Goal: Task Accomplishment & Management: Manage account settings

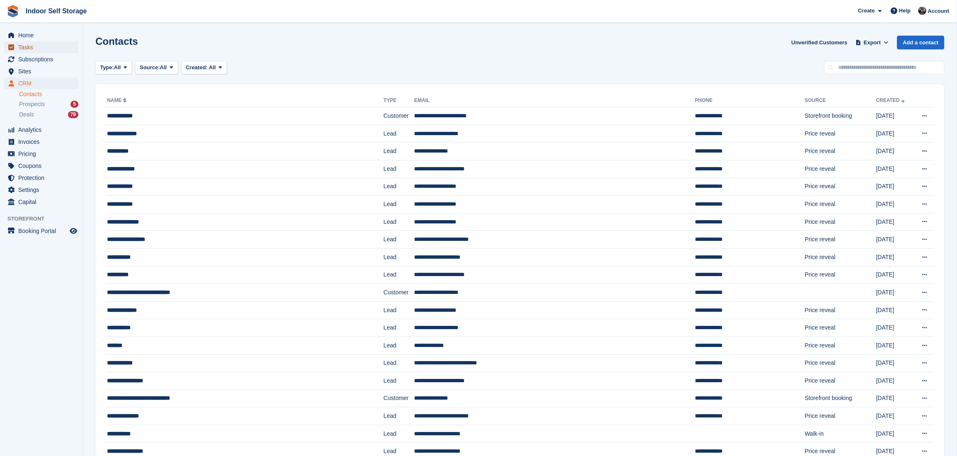
click at [22, 42] on span "Tasks" at bounding box center [43, 47] width 50 height 12
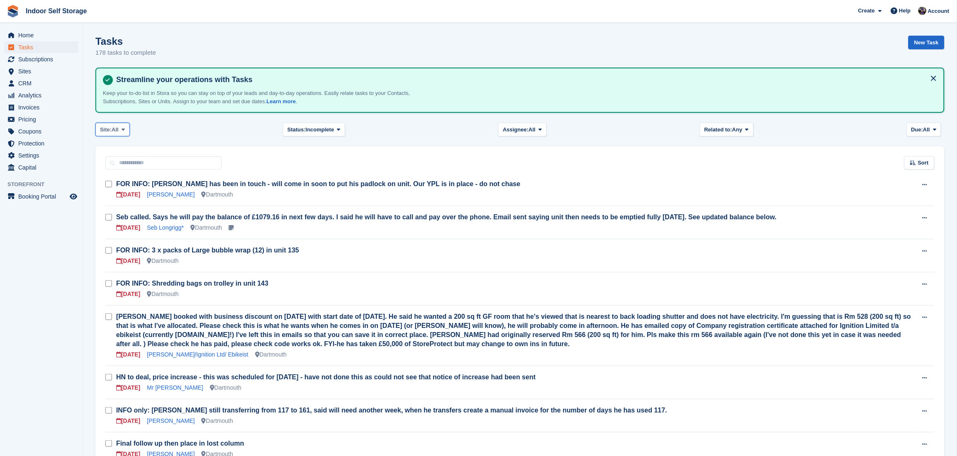
click at [123, 127] on icon at bounding box center [123, 129] width 3 height 5
click at [115, 180] on link "Totnes" at bounding box center [135, 179] width 72 height 15
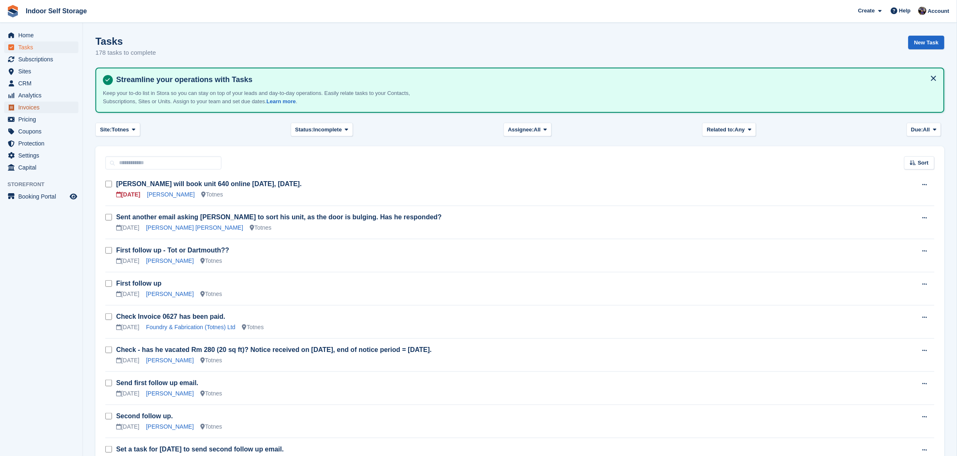
click at [23, 108] on span "Invoices" at bounding box center [43, 108] width 50 height 12
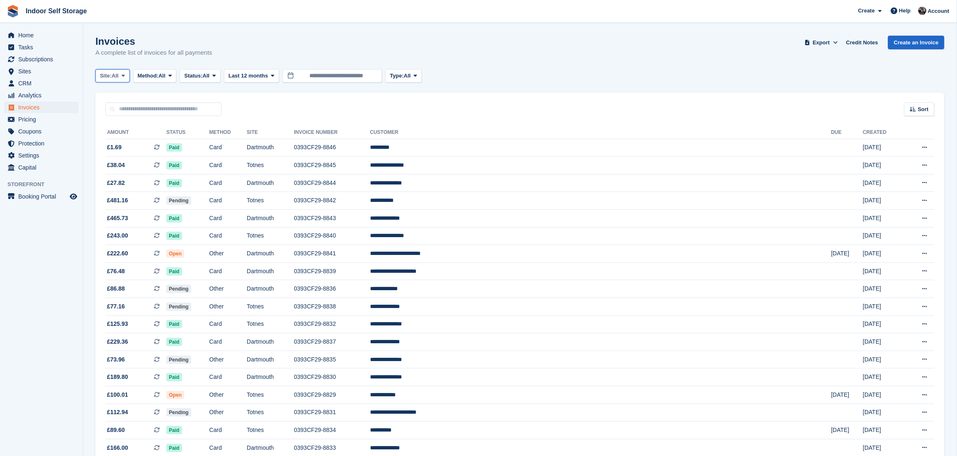
click at [127, 76] on span at bounding box center [123, 76] width 7 height 7
click at [115, 125] on link "Totnes" at bounding box center [135, 125] width 72 height 15
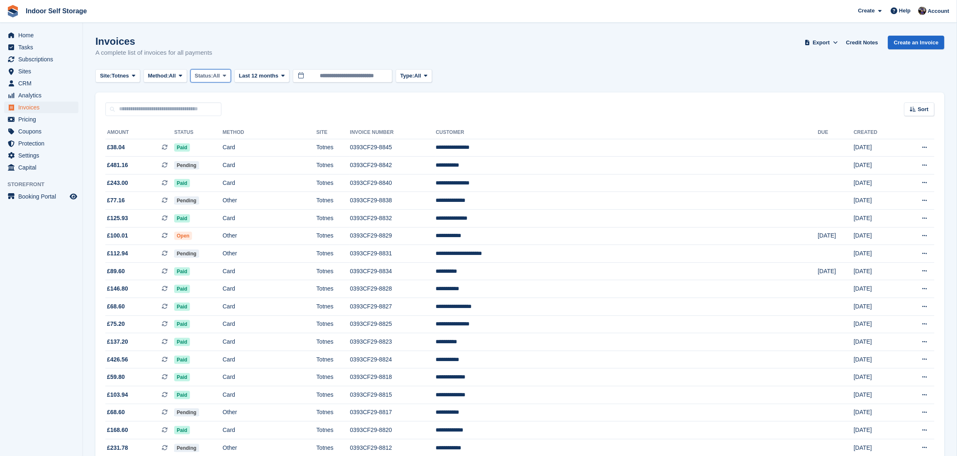
click at [226, 75] on icon at bounding box center [224, 75] width 3 height 5
click at [210, 141] on link "Open" at bounding box center [230, 140] width 72 height 15
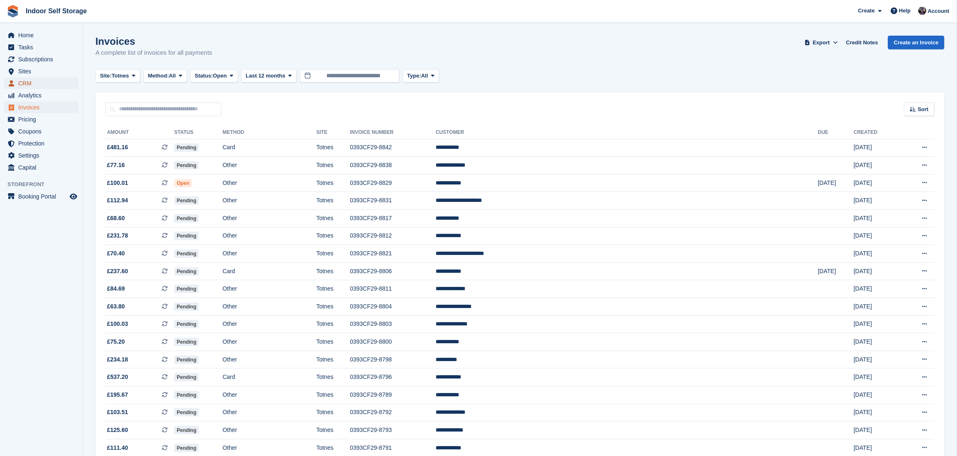
click at [19, 82] on span "CRM" at bounding box center [43, 84] width 50 height 12
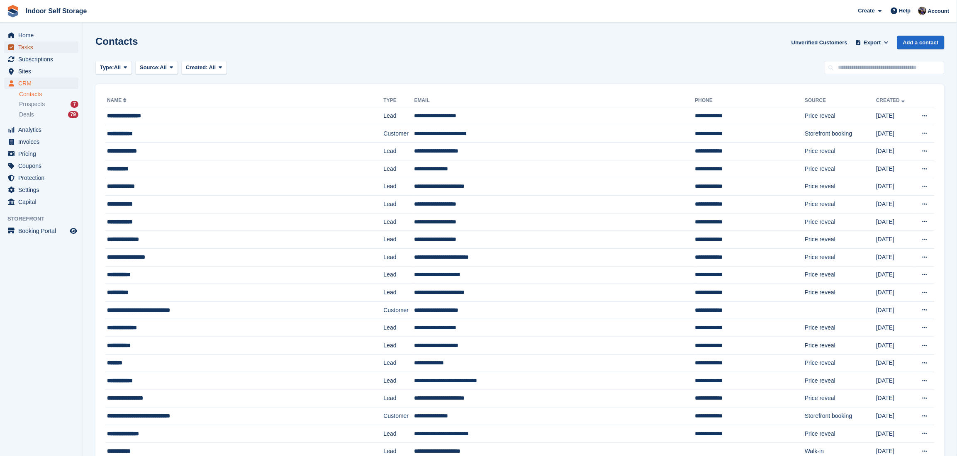
click at [22, 46] on span "Tasks" at bounding box center [43, 47] width 50 height 12
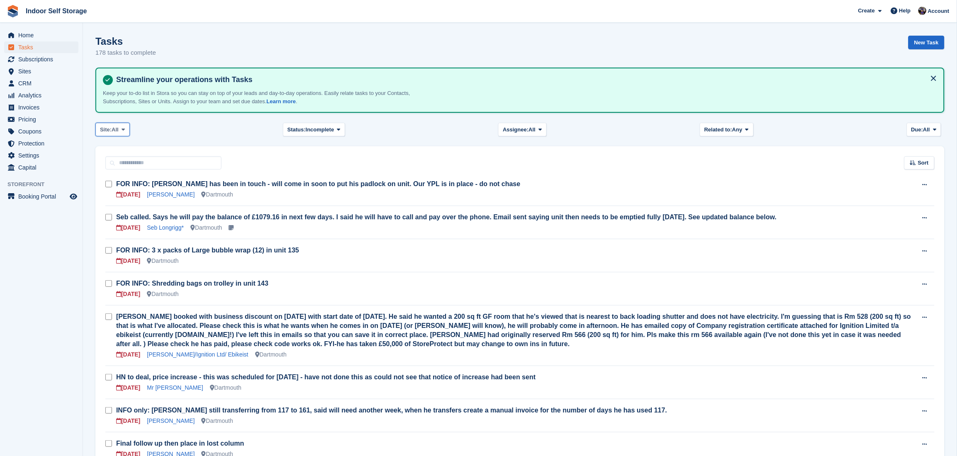
click at [125, 129] on icon at bounding box center [123, 129] width 3 height 5
click at [113, 181] on link "Totnes" at bounding box center [135, 179] width 72 height 15
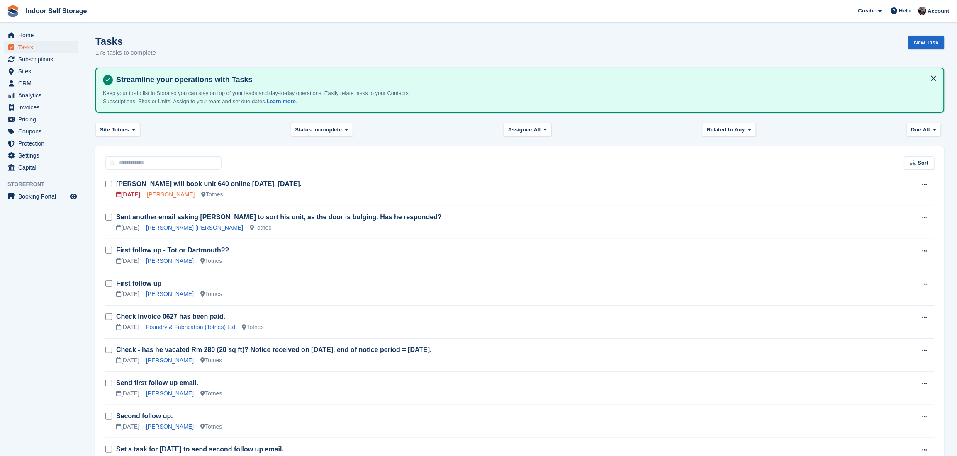
click at [173, 194] on link "[PERSON_NAME]" at bounding box center [171, 194] width 48 height 7
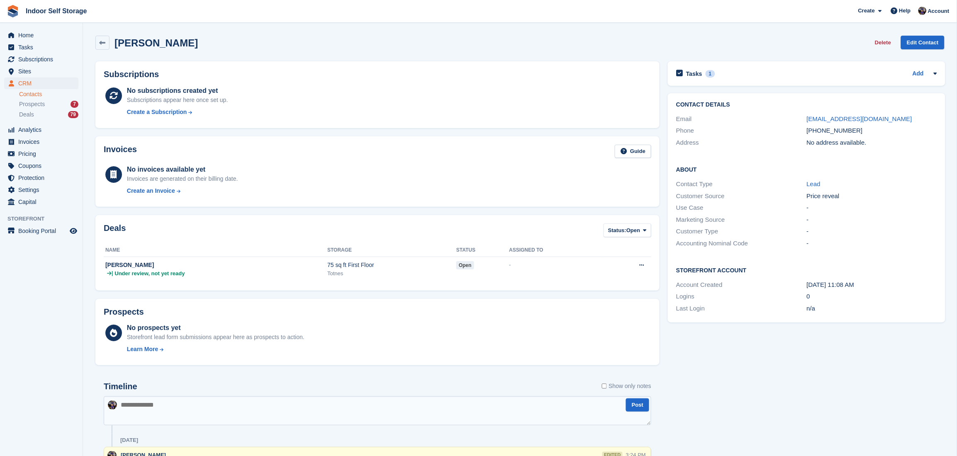
click at [22, 94] on link "Contacts" at bounding box center [48, 94] width 59 height 8
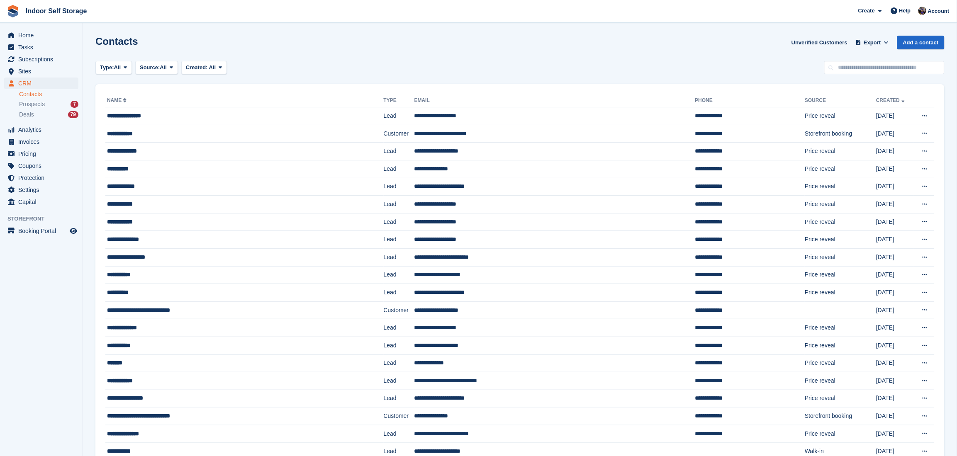
click at [23, 96] on link "Contacts" at bounding box center [48, 94] width 59 height 8
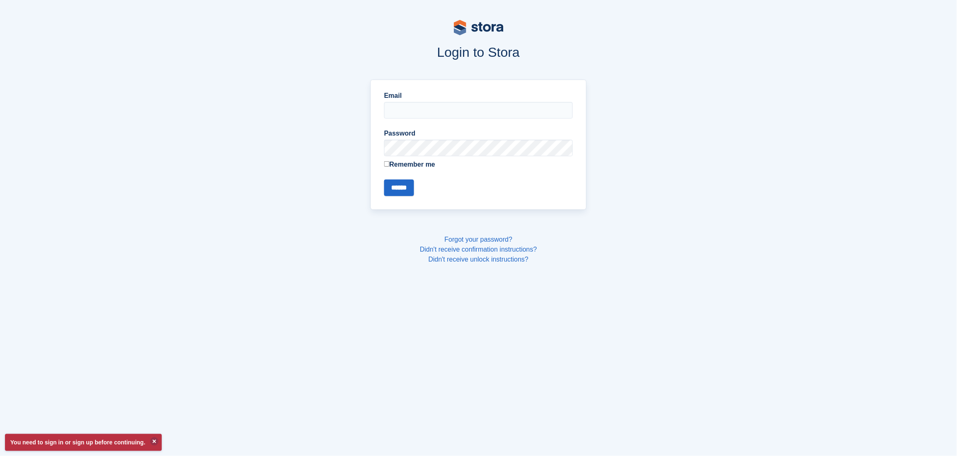
type input "**********"
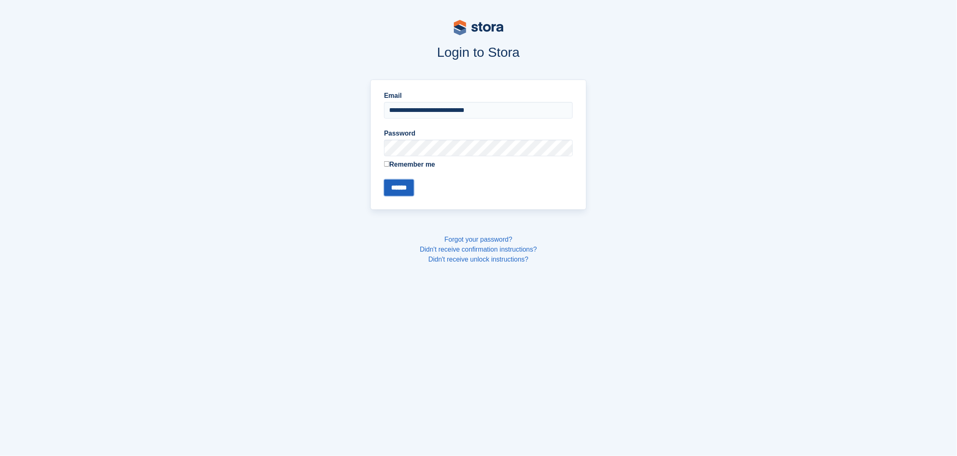
click at [400, 187] on input "******" at bounding box center [399, 188] width 30 height 17
